Goal: Task Accomplishment & Management: Manage account settings

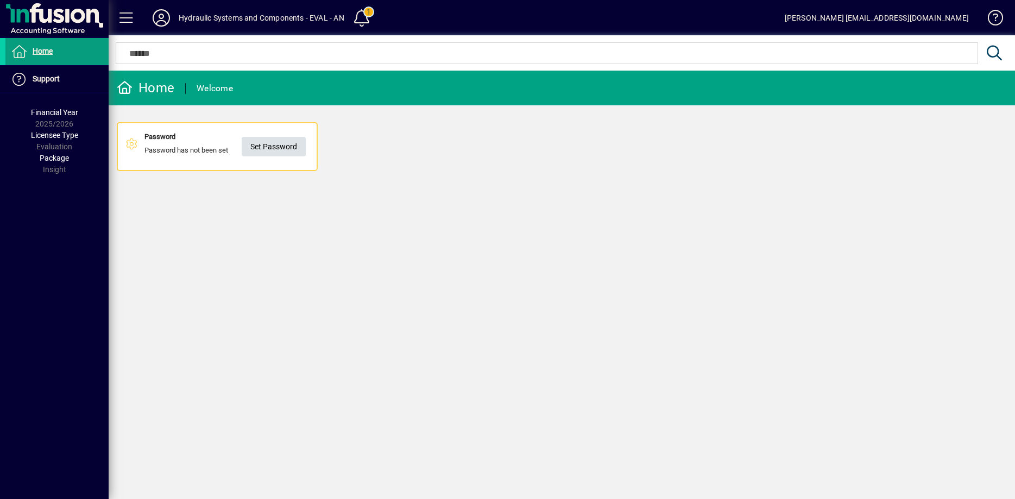
click at [289, 150] on span "Set Password" at bounding box center [273, 147] width 47 height 18
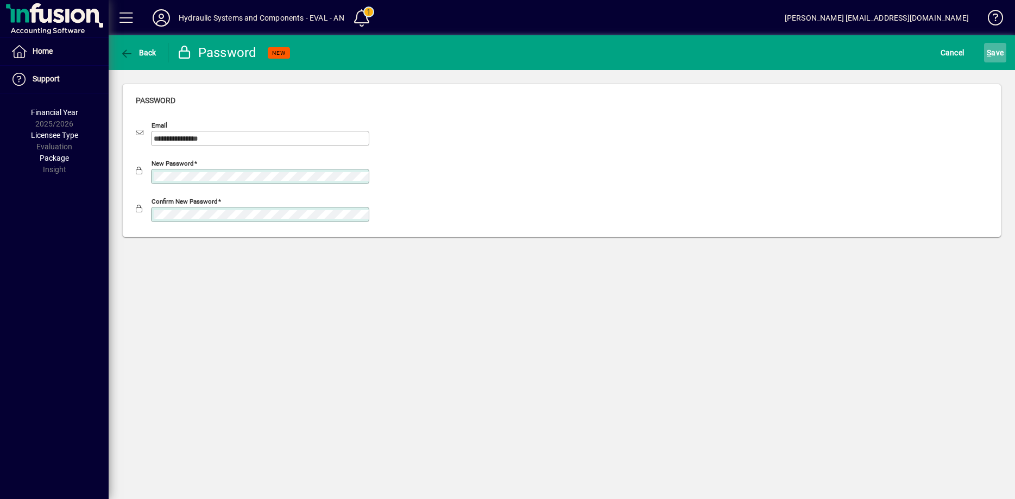
click at [991, 54] on span "S ave" at bounding box center [994, 52] width 17 height 17
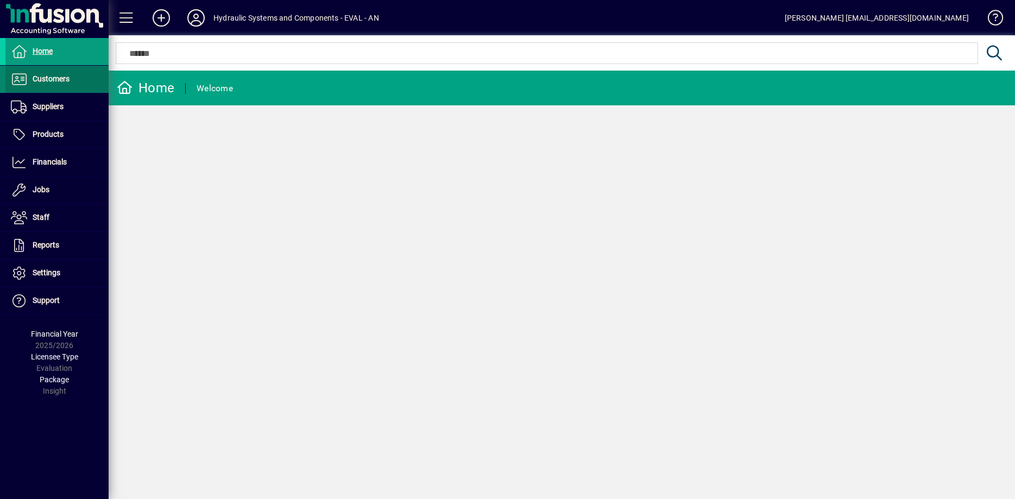
click at [62, 77] on span "Customers" at bounding box center [51, 78] width 37 height 9
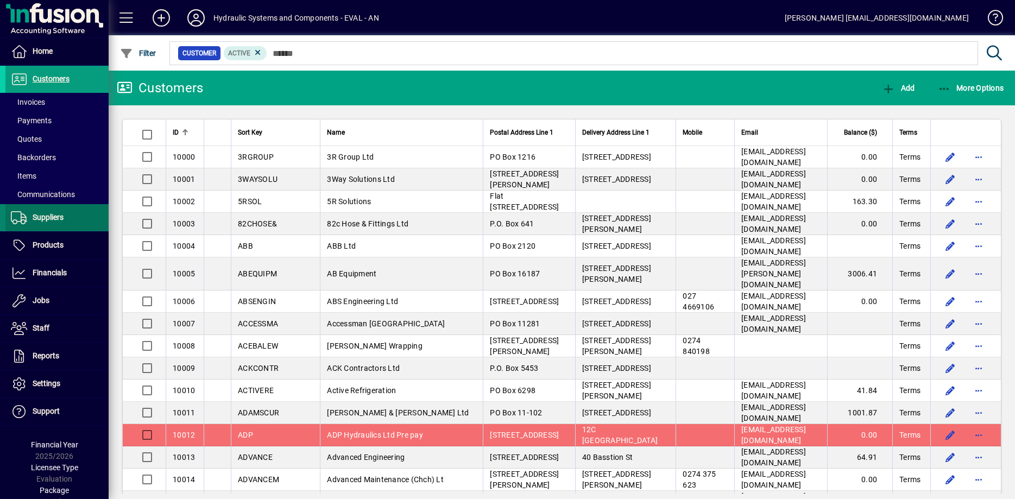
click at [64, 214] on span "Suppliers" at bounding box center [48, 217] width 31 height 9
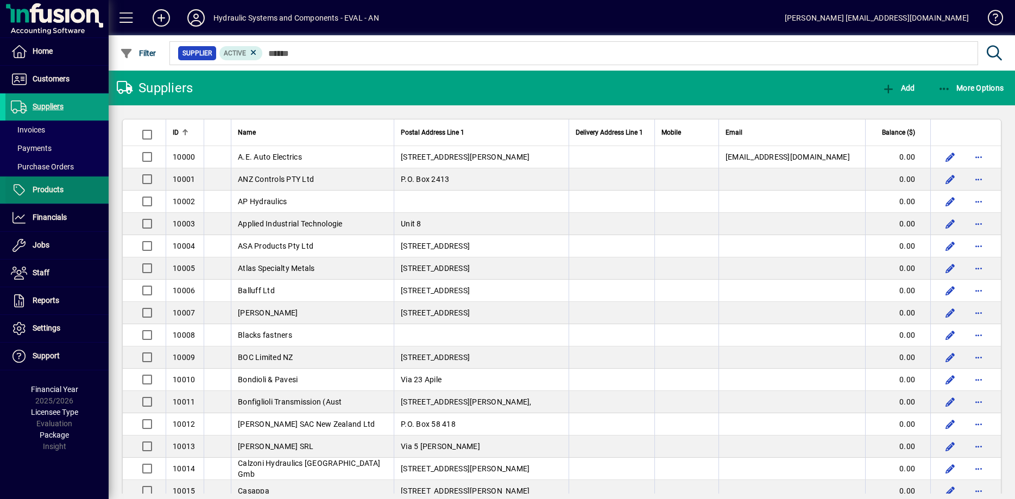
click at [59, 191] on span "Products" at bounding box center [48, 189] width 31 height 9
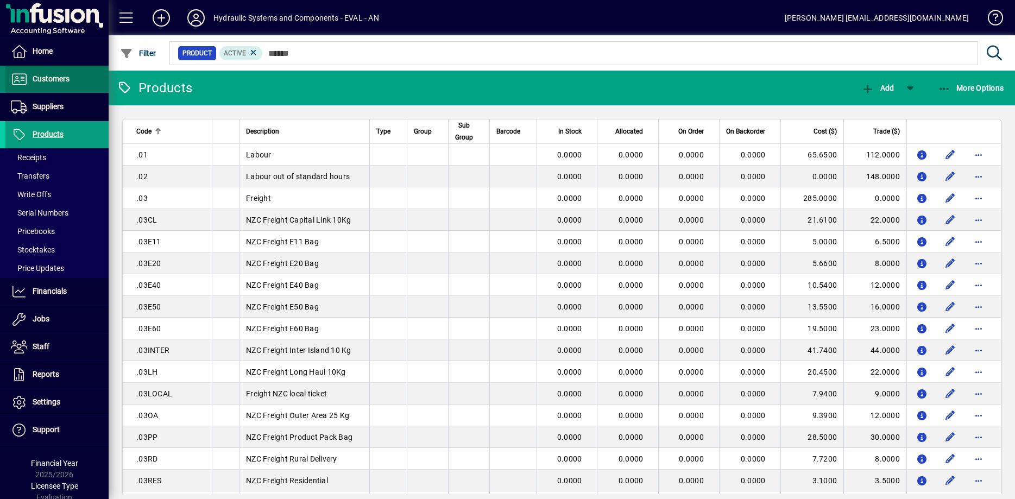
click at [54, 84] on span "Customers" at bounding box center [37, 79] width 64 height 13
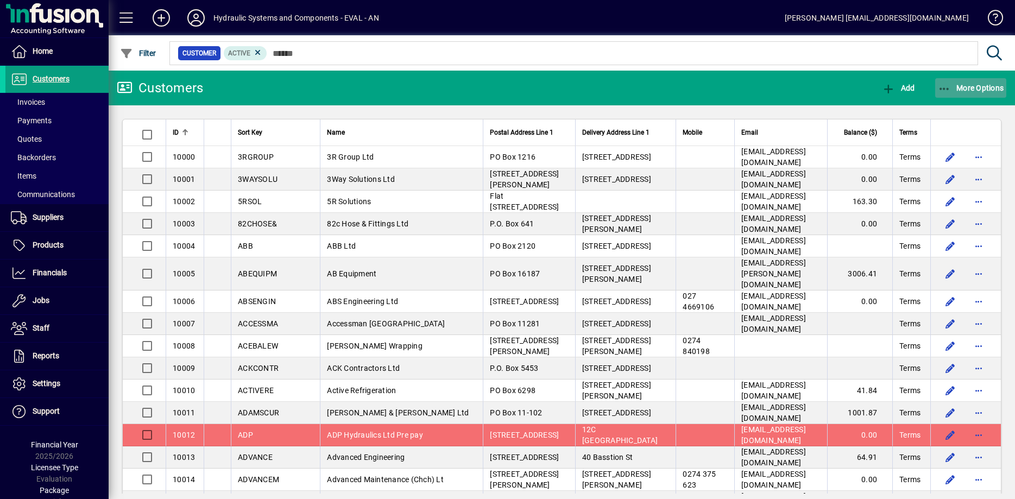
click at [947, 86] on icon "button" at bounding box center [945, 89] width 14 height 11
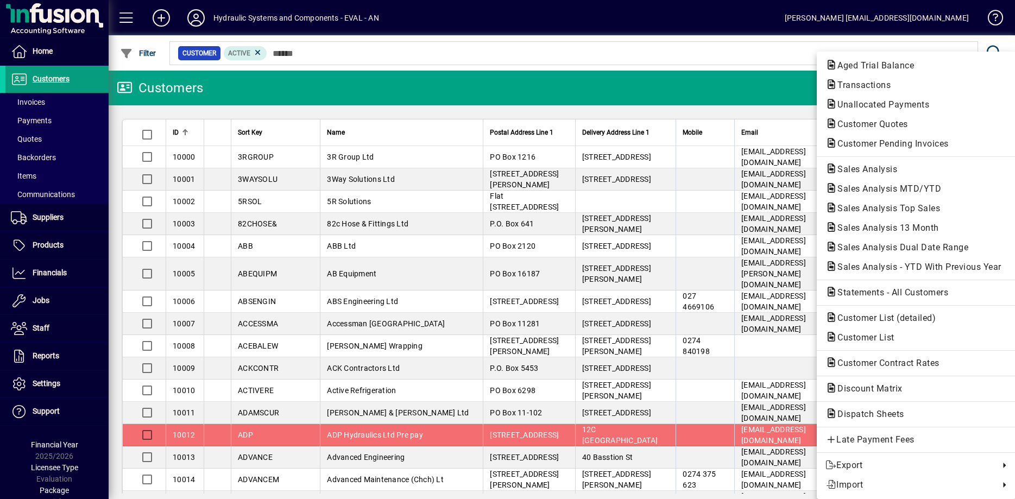
click at [58, 81] on div at bounding box center [507, 249] width 1015 height 499
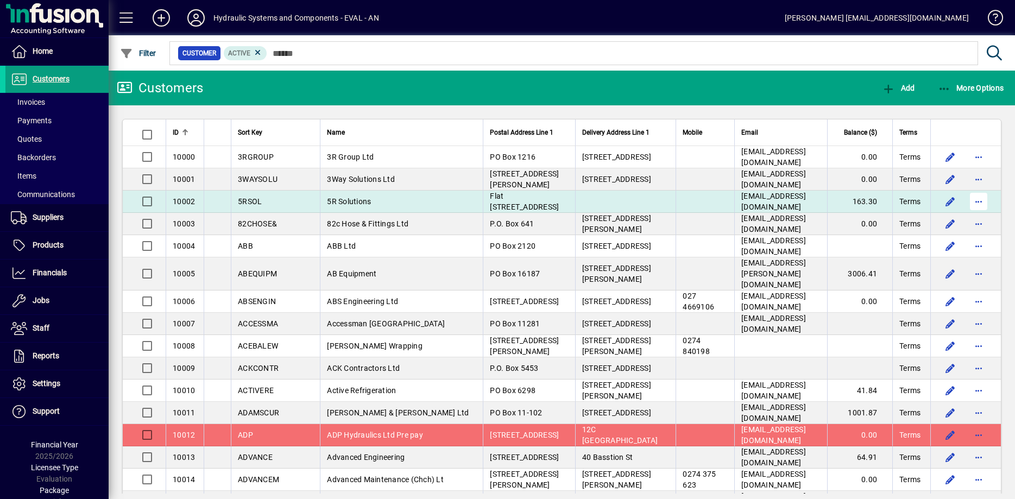
click at [979, 200] on span "button" at bounding box center [978, 201] width 26 height 26
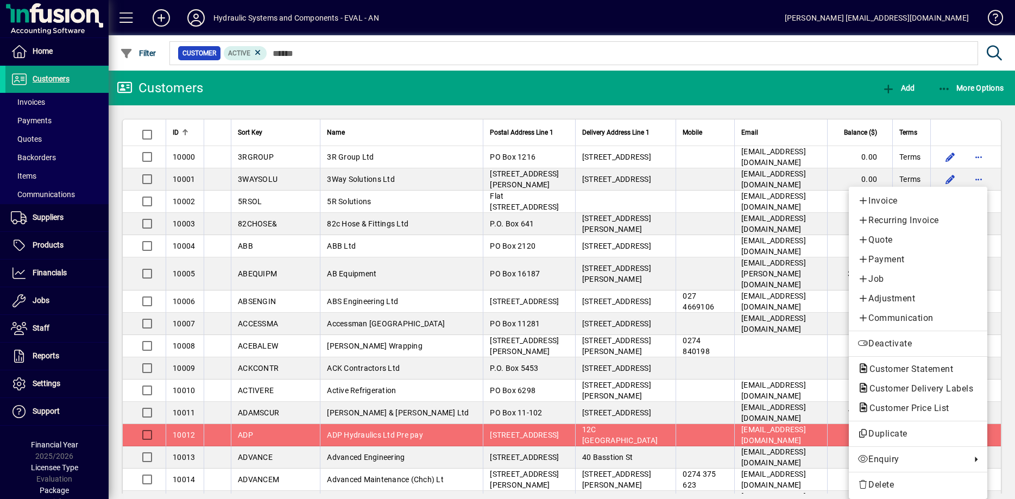
click at [802, 89] on div at bounding box center [507, 249] width 1015 height 499
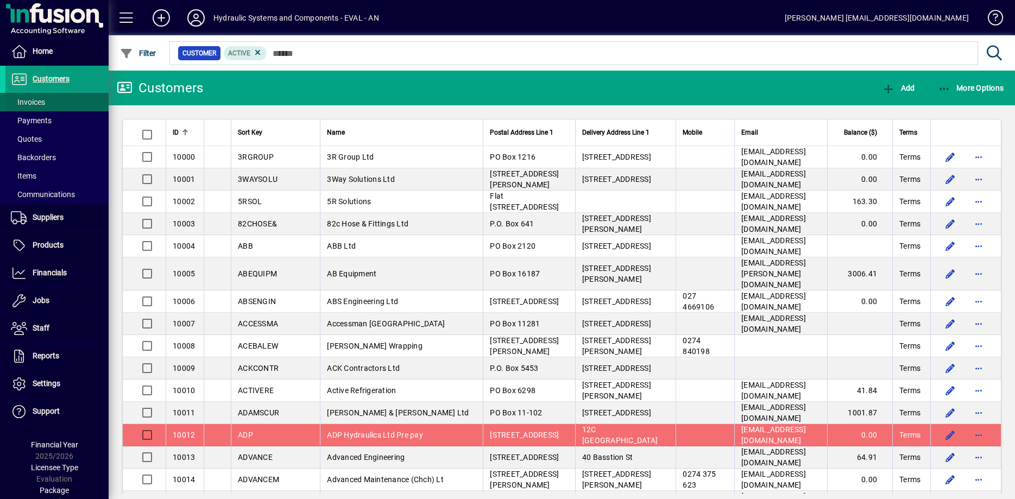
click at [18, 102] on span "Invoices" at bounding box center [28, 102] width 34 height 9
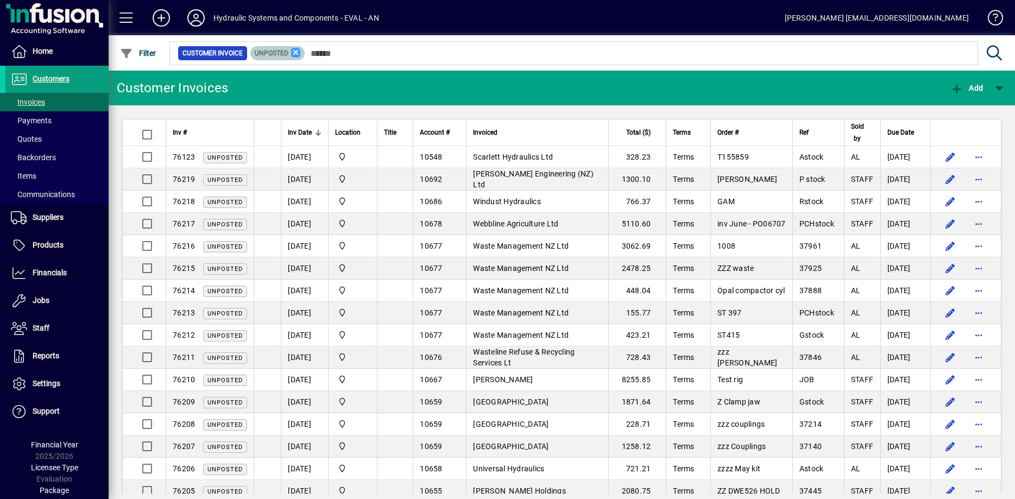
click at [301, 54] on icon at bounding box center [296, 53] width 10 height 10
click at [312, 130] on span "Inv Date" at bounding box center [300, 132] width 24 height 12
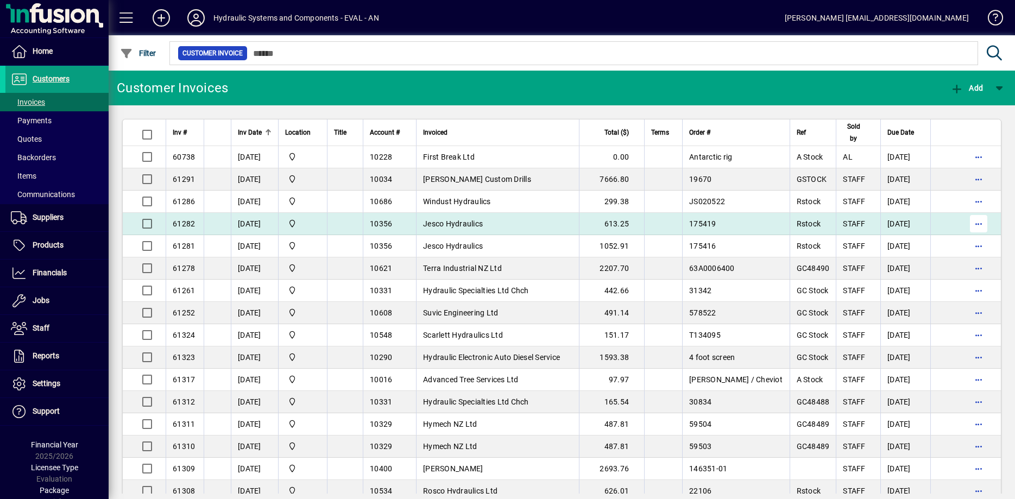
click at [976, 227] on span "button" at bounding box center [978, 224] width 26 height 26
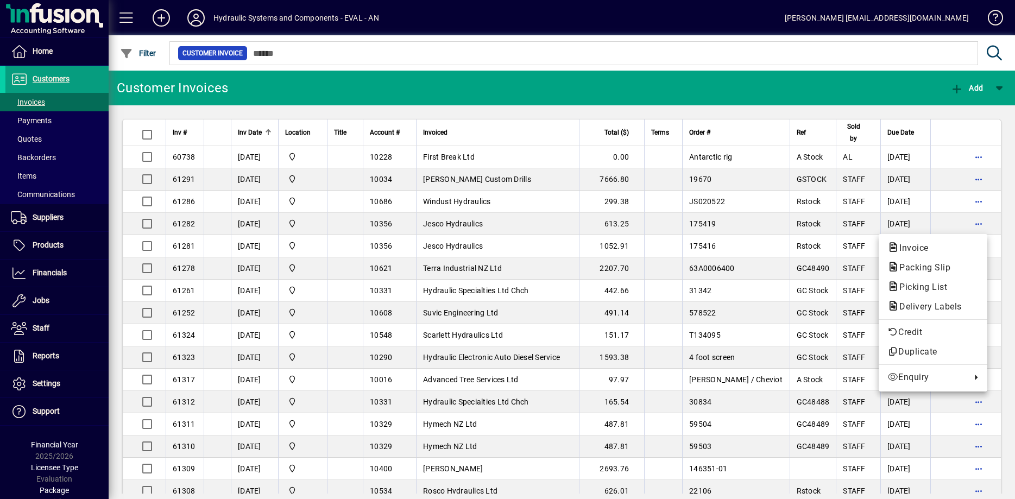
click at [942, 199] on div at bounding box center [507, 249] width 1015 height 499
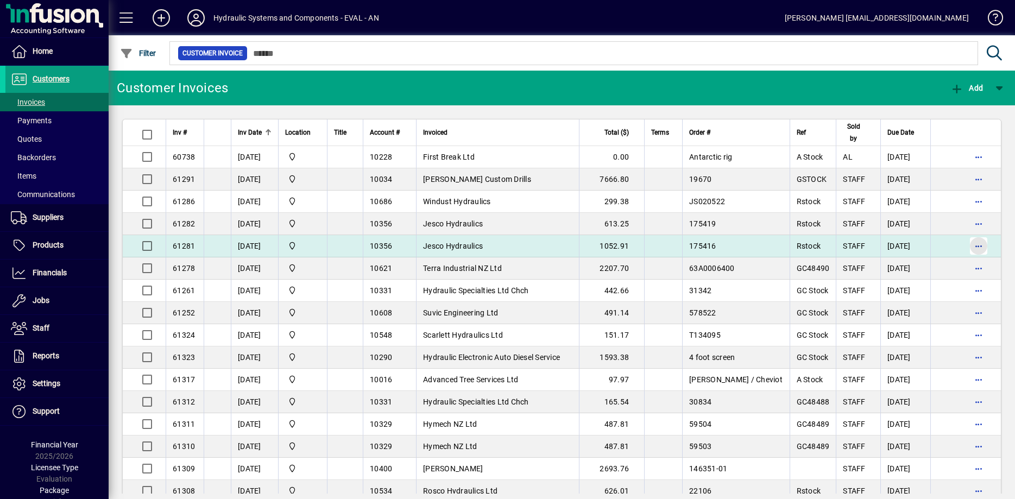
click at [979, 246] on span "button" at bounding box center [978, 246] width 26 height 26
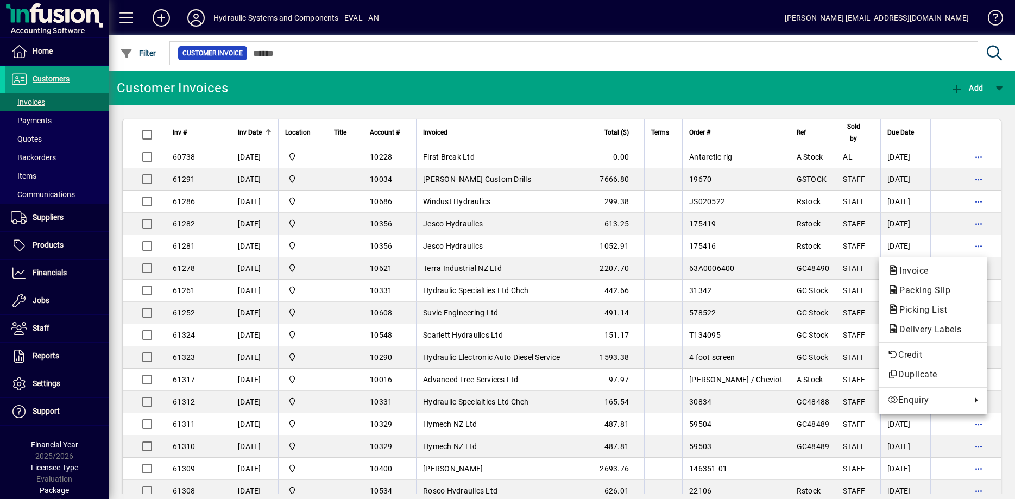
click at [579, 311] on div at bounding box center [507, 249] width 1015 height 499
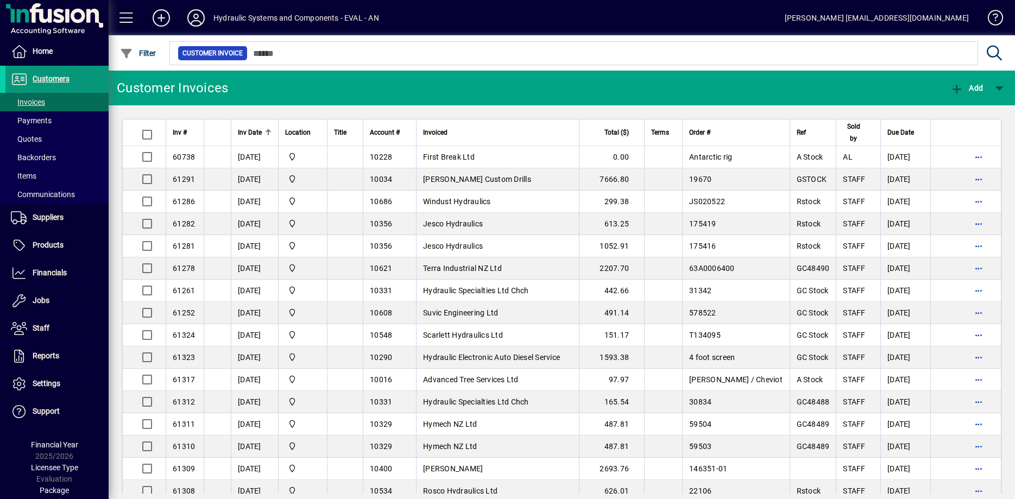
click at [53, 81] on span "Customers" at bounding box center [51, 78] width 37 height 9
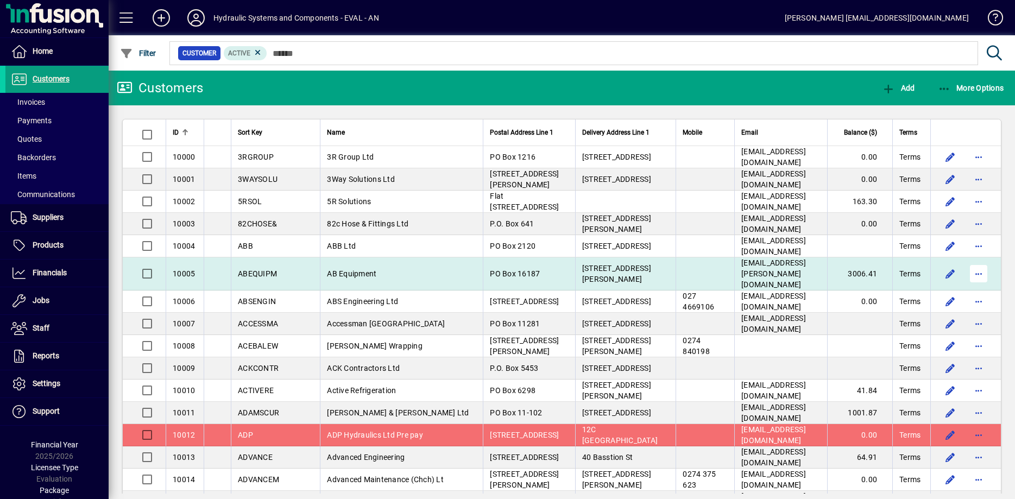
click at [978, 271] on span "button" at bounding box center [978, 274] width 26 height 26
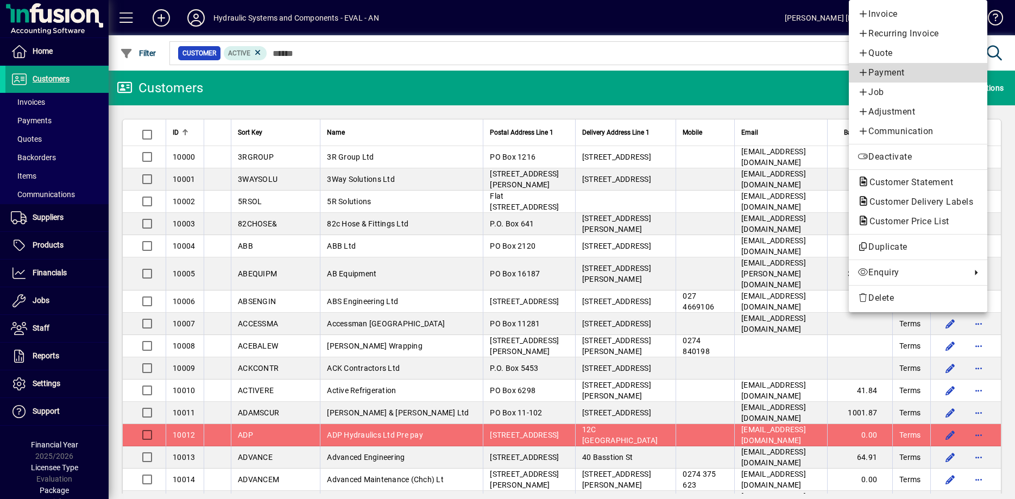
click at [886, 73] on span "Payment" at bounding box center [917, 72] width 121 height 13
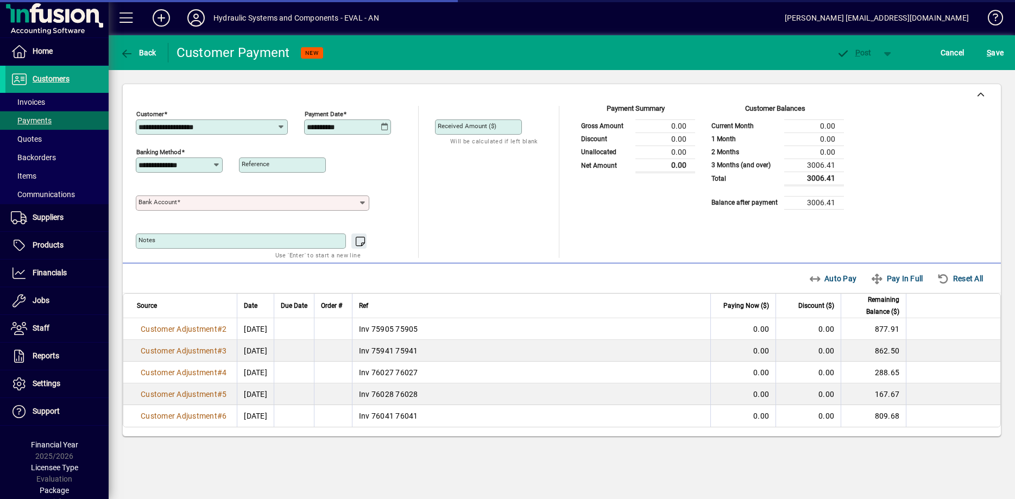
type input "**********"
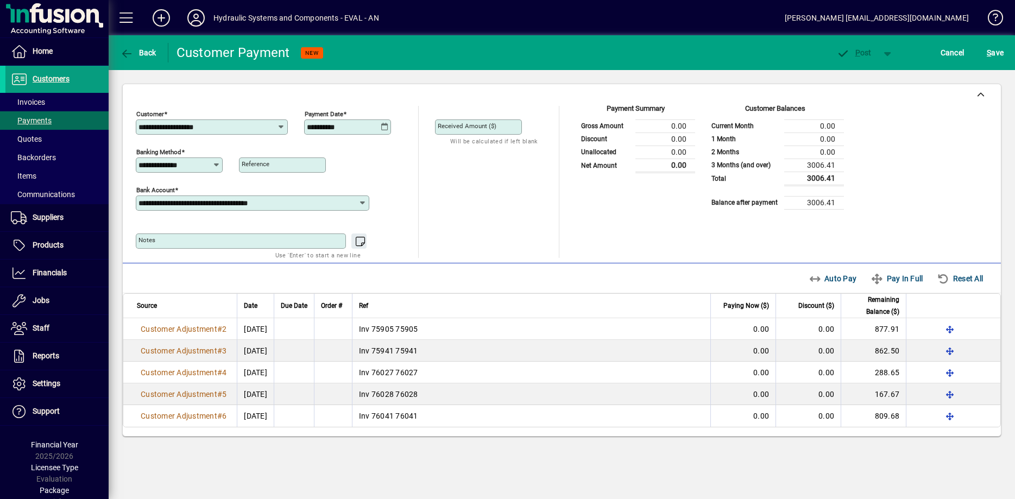
click at [462, 122] on label "Received Amount ($)" at bounding box center [467, 125] width 59 height 9
click at [462, 123] on input "Received Amount ($)" at bounding box center [480, 127] width 84 height 9
type input "*******"
click at [923, 327] on div "Auto Pay line" at bounding box center [922, 332] width 50 height 13
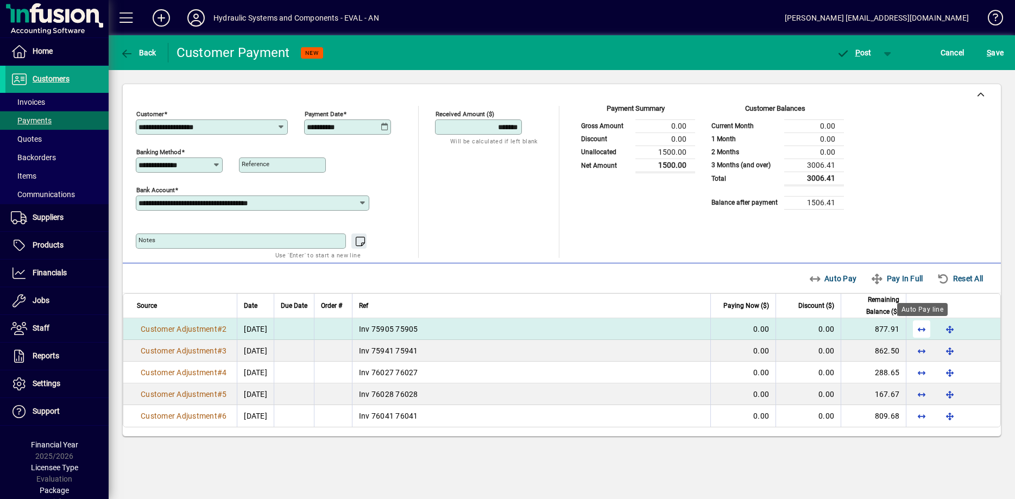
click at [920, 329] on span "button" at bounding box center [921, 329] width 26 height 26
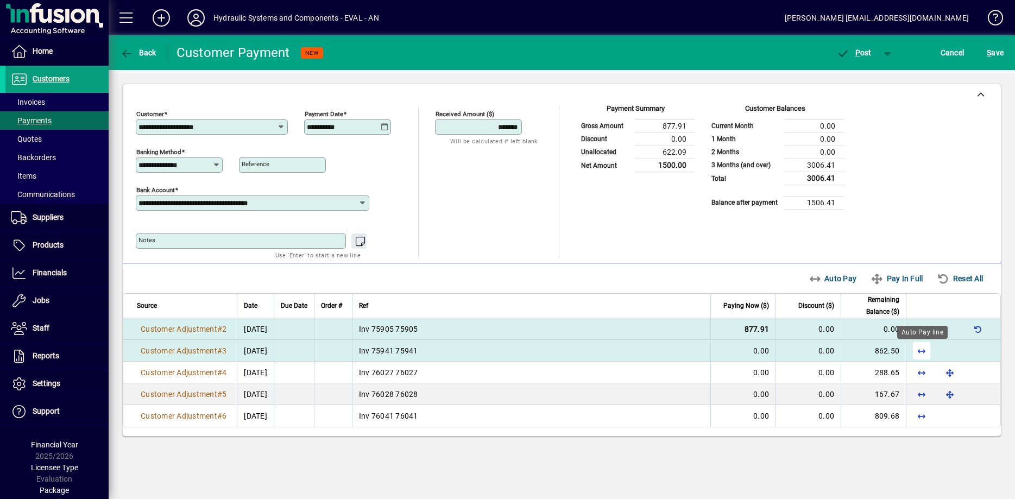
click at [922, 350] on span "button" at bounding box center [921, 351] width 26 height 26
click at [954, 49] on span "Cancel" at bounding box center [952, 52] width 24 height 17
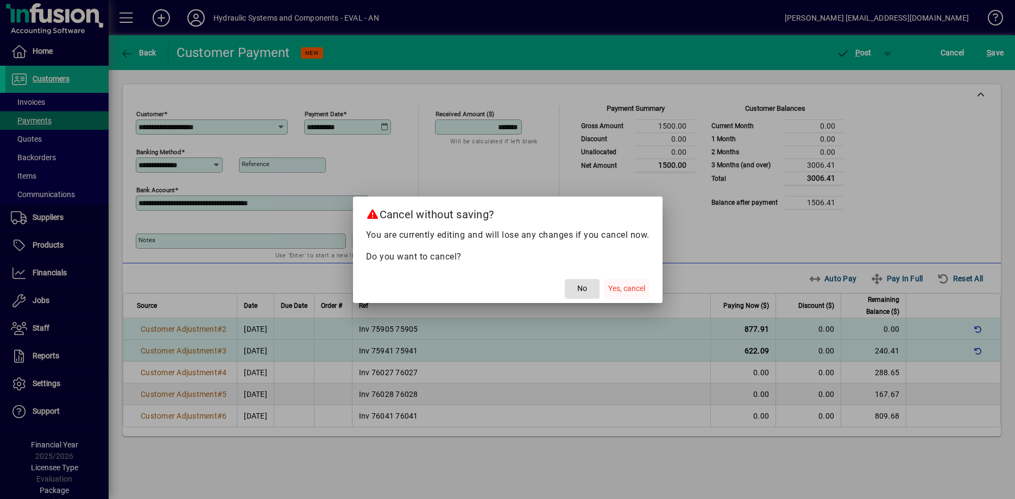
click at [628, 289] on span "Yes, cancel" at bounding box center [626, 288] width 37 height 11
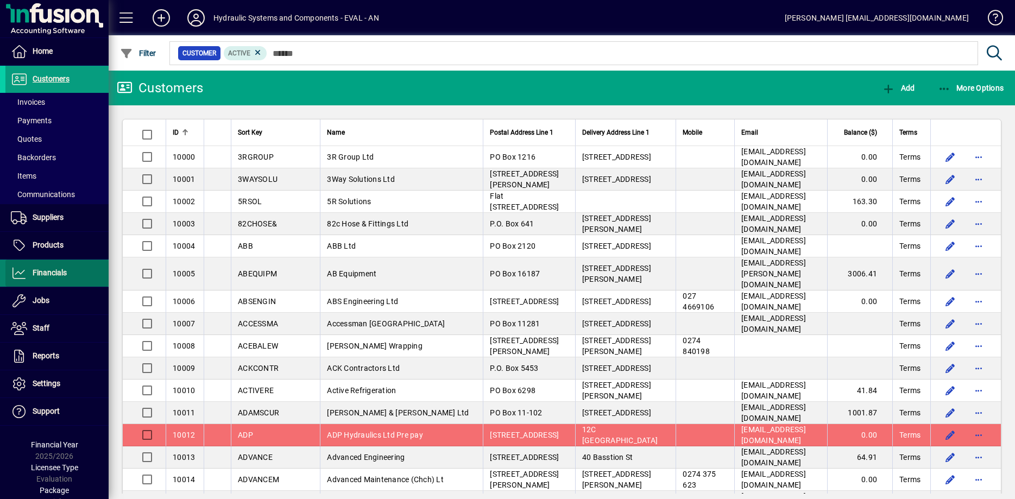
click at [46, 273] on span "Financials" at bounding box center [50, 272] width 34 height 9
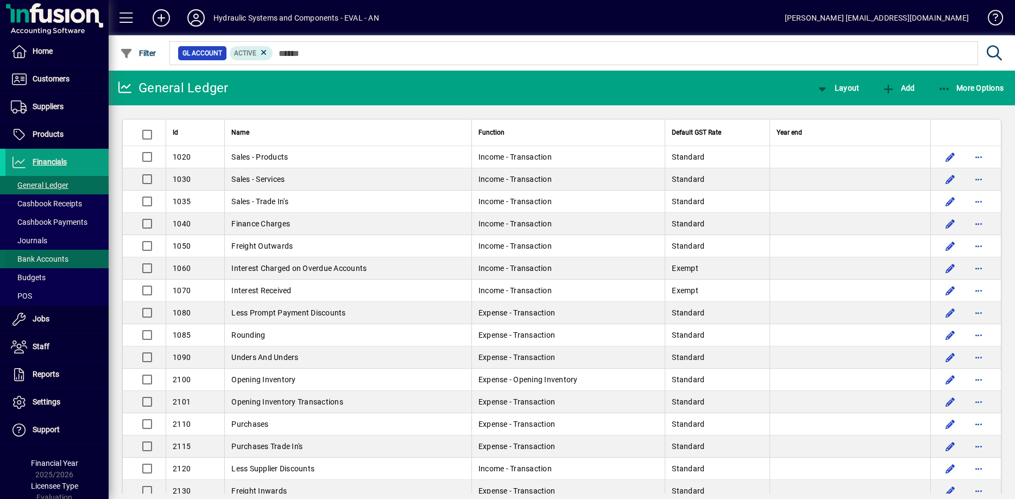
click at [52, 261] on span "Bank Accounts" at bounding box center [40, 259] width 58 height 9
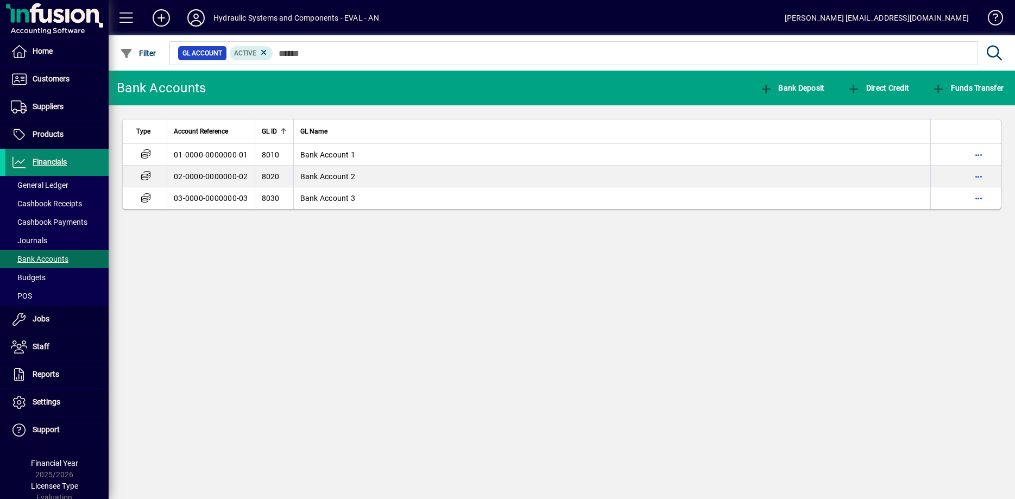
click at [53, 157] on span "Financials" at bounding box center [50, 161] width 34 height 9
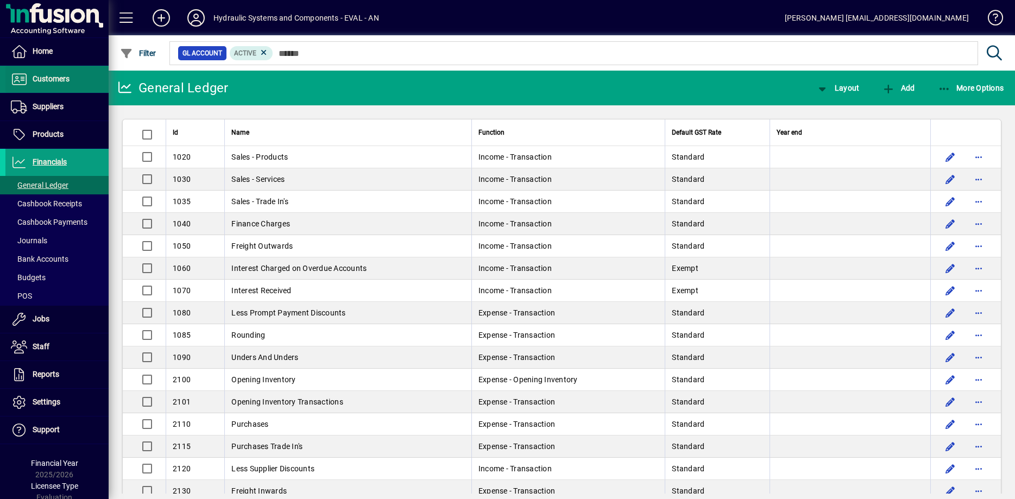
click at [40, 81] on span "Customers" at bounding box center [51, 78] width 37 height 9
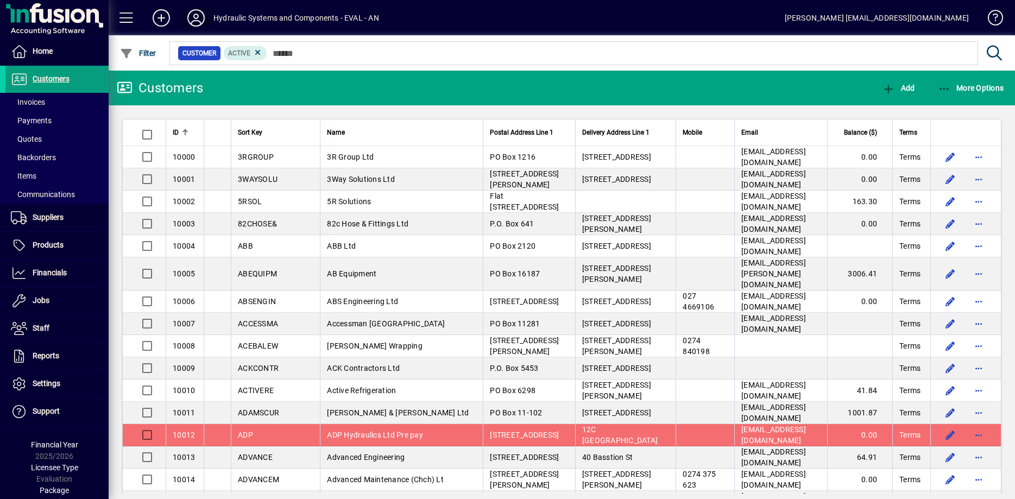
click at [198, 18] on icon at bounding box center [196, 17] width 22 height 17
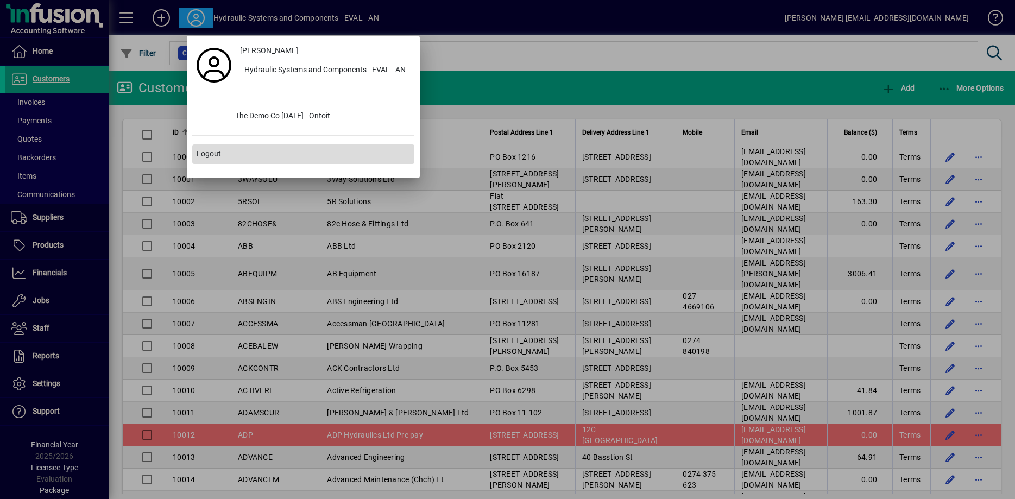
click at [219, 154] on span "Logout" at bounding box center [209, 153] width 24 height 11
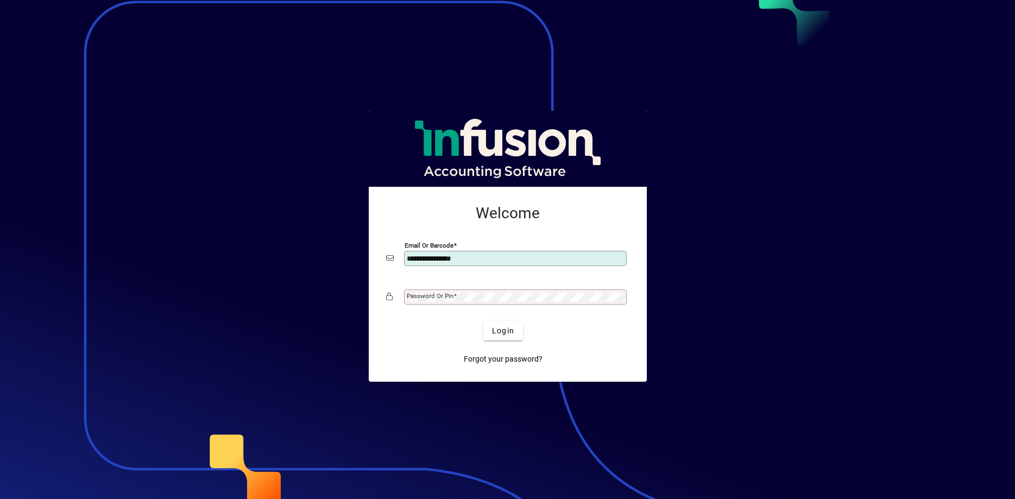
type input "**********"
